Goal: Navigation & Orientation: Find specific page/section

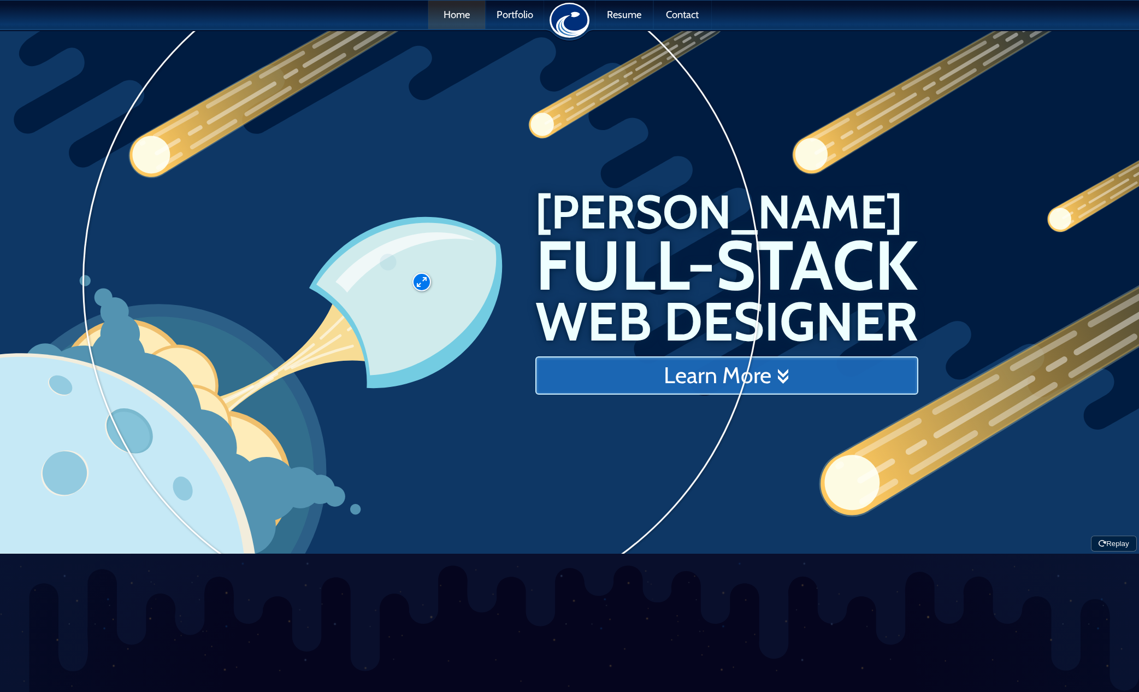
click at [683, 381] on link "Learn More" at bounding box center [726, 375] width 383 height 38
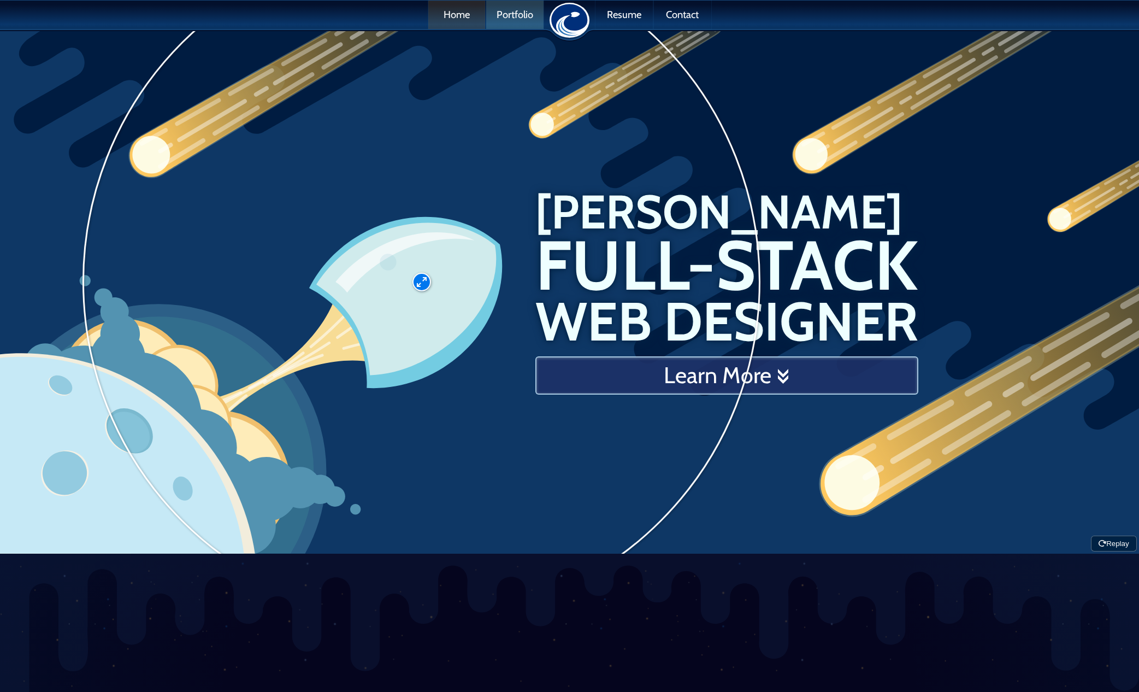
click at [504, 12] on link "Portfolio" at bounding box center [514, 15] width 57 height 28
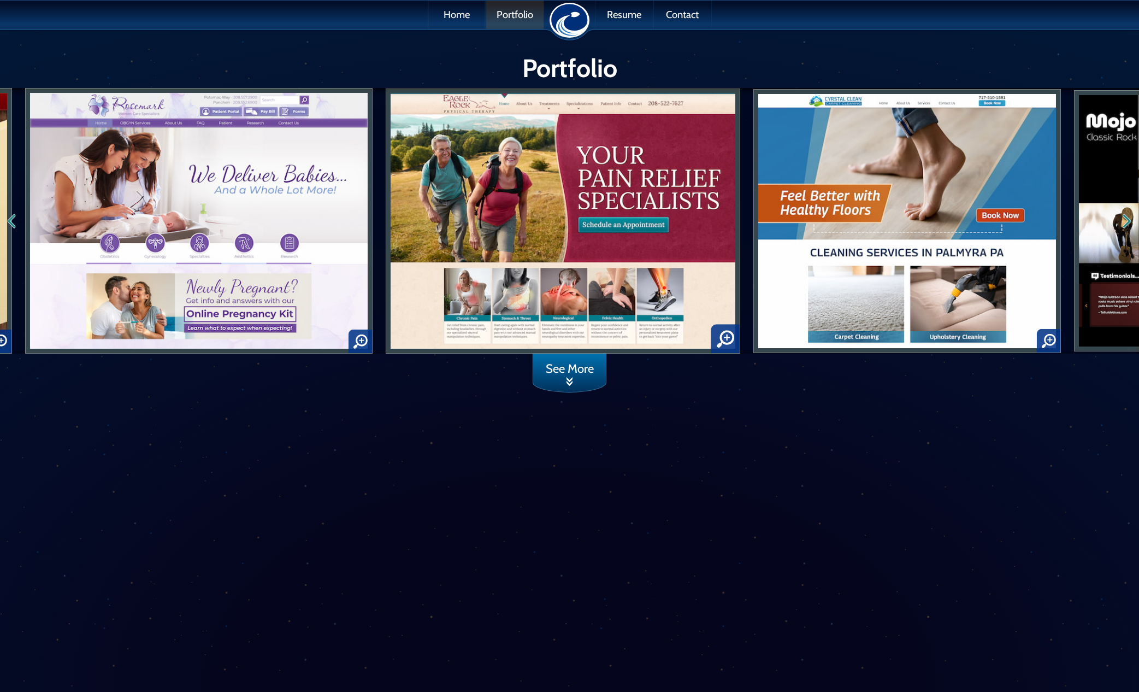
click at [564, 375] on link "See More" at bounding box center [569, 372] width 73 height 38
click at [621, 20] on link "Resume" at bounding box center [623, 15] width 57 height 28
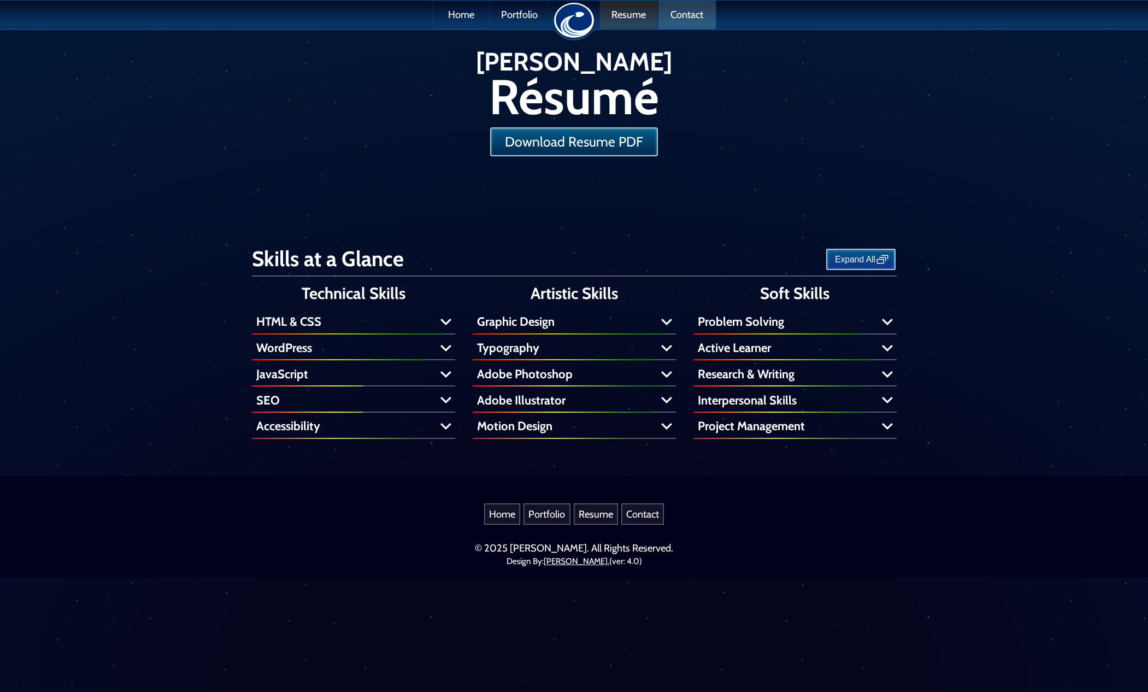
click at [687, 25] on link "Contact" at bounding box center [686, 15] width 57 height 28
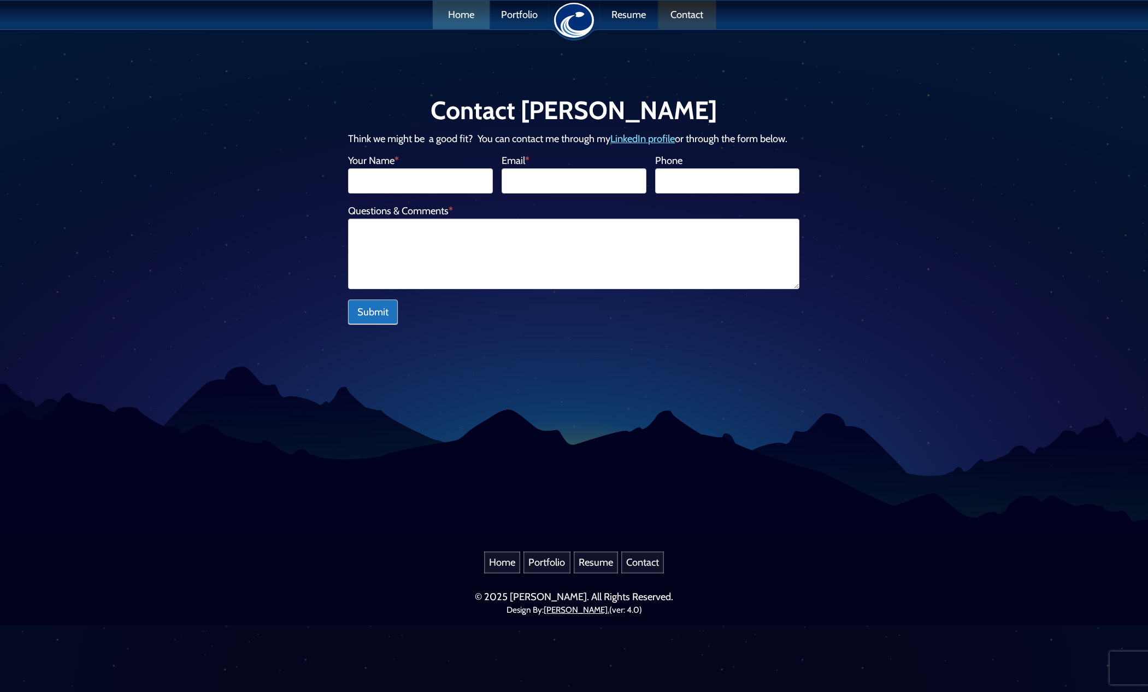
click at [462, 16] on link "Home" at bounding box center [461, 15] width 57 height 28
